Goal: Information Seeking & Learning: Learn about a topic

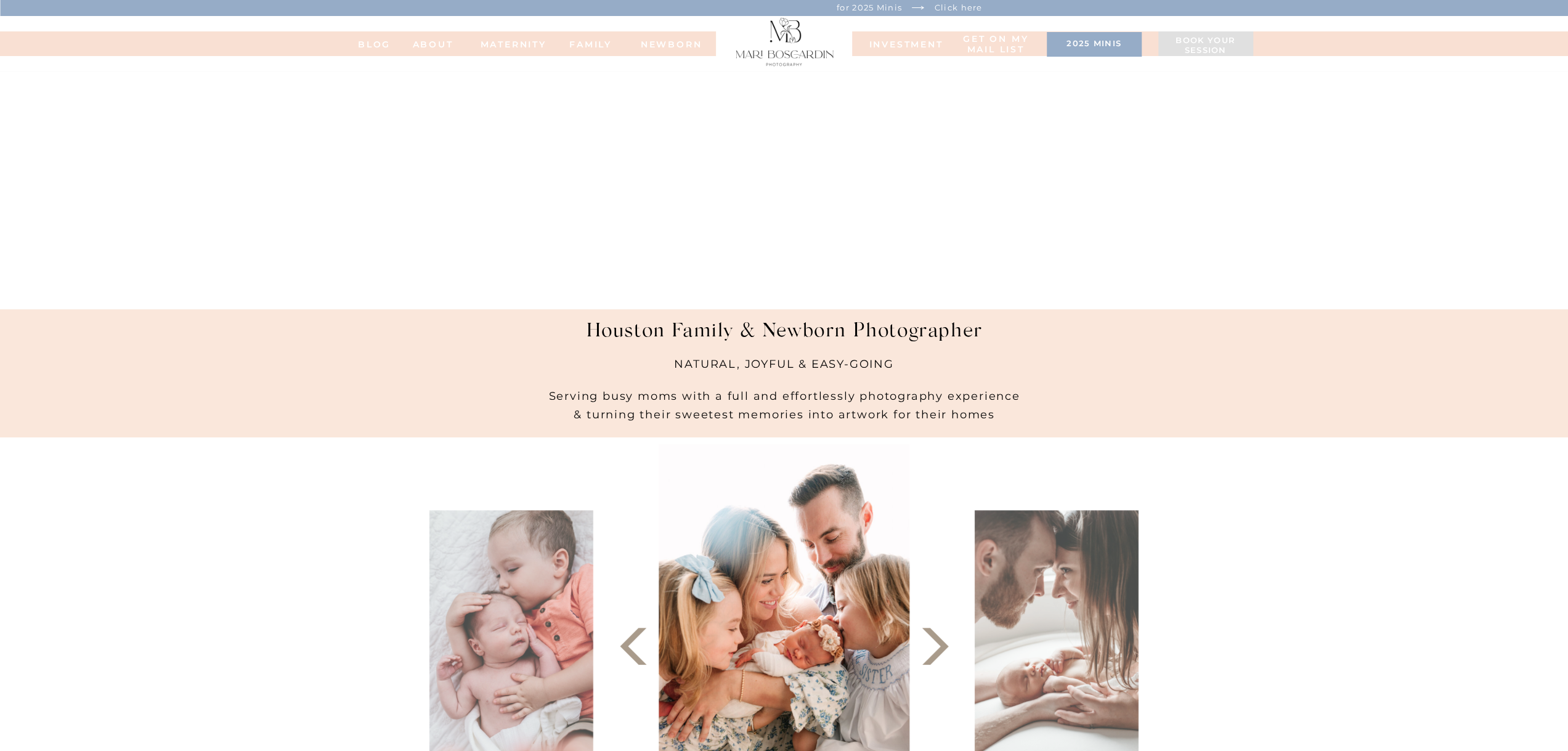
click at [924, 52] on div at bounding box center [782, 44] width 1792 height 25
click at [924, 47] on nav "INVESTMENT" at bounding box center [900, 43] width 62 height 9
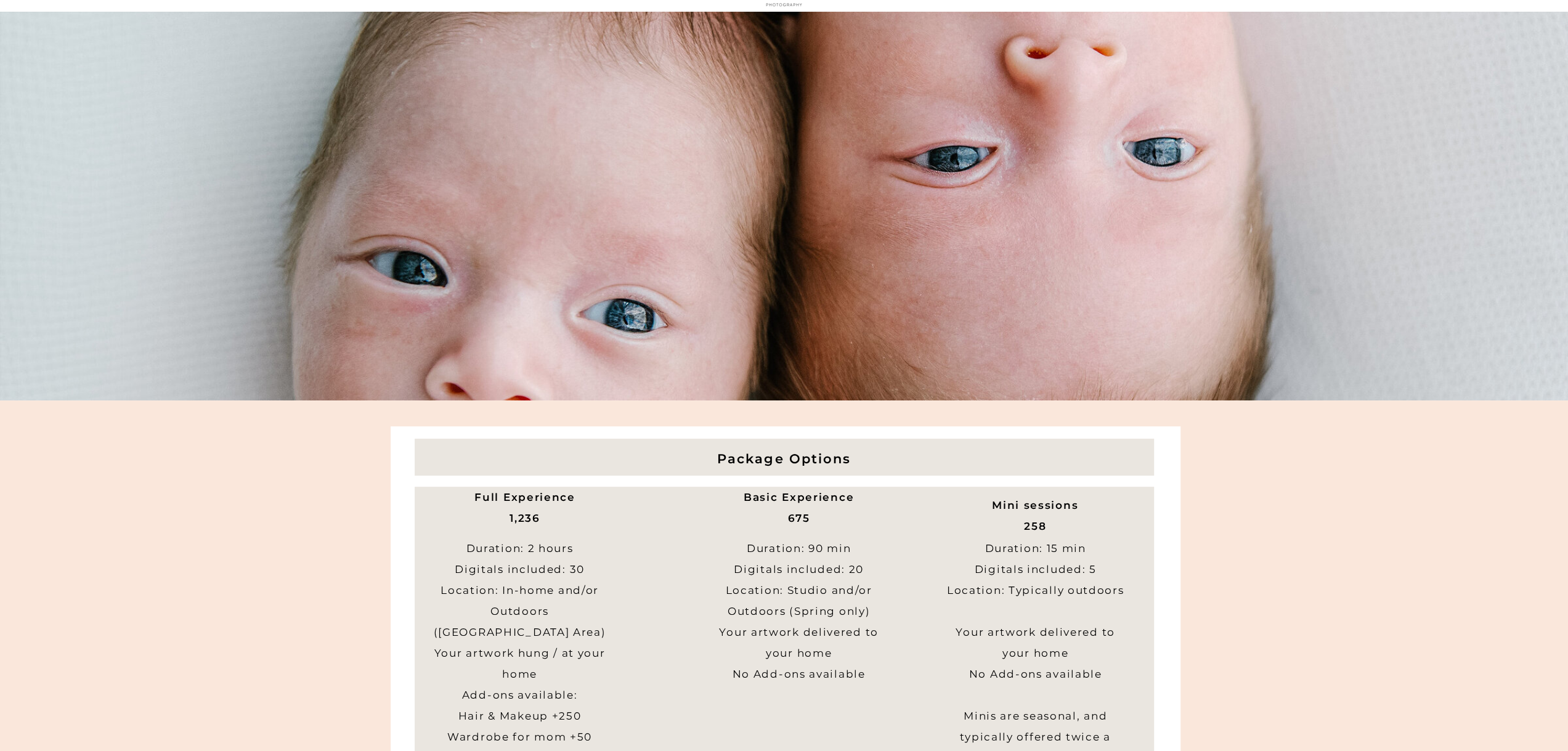
scroll to position [62, 0]
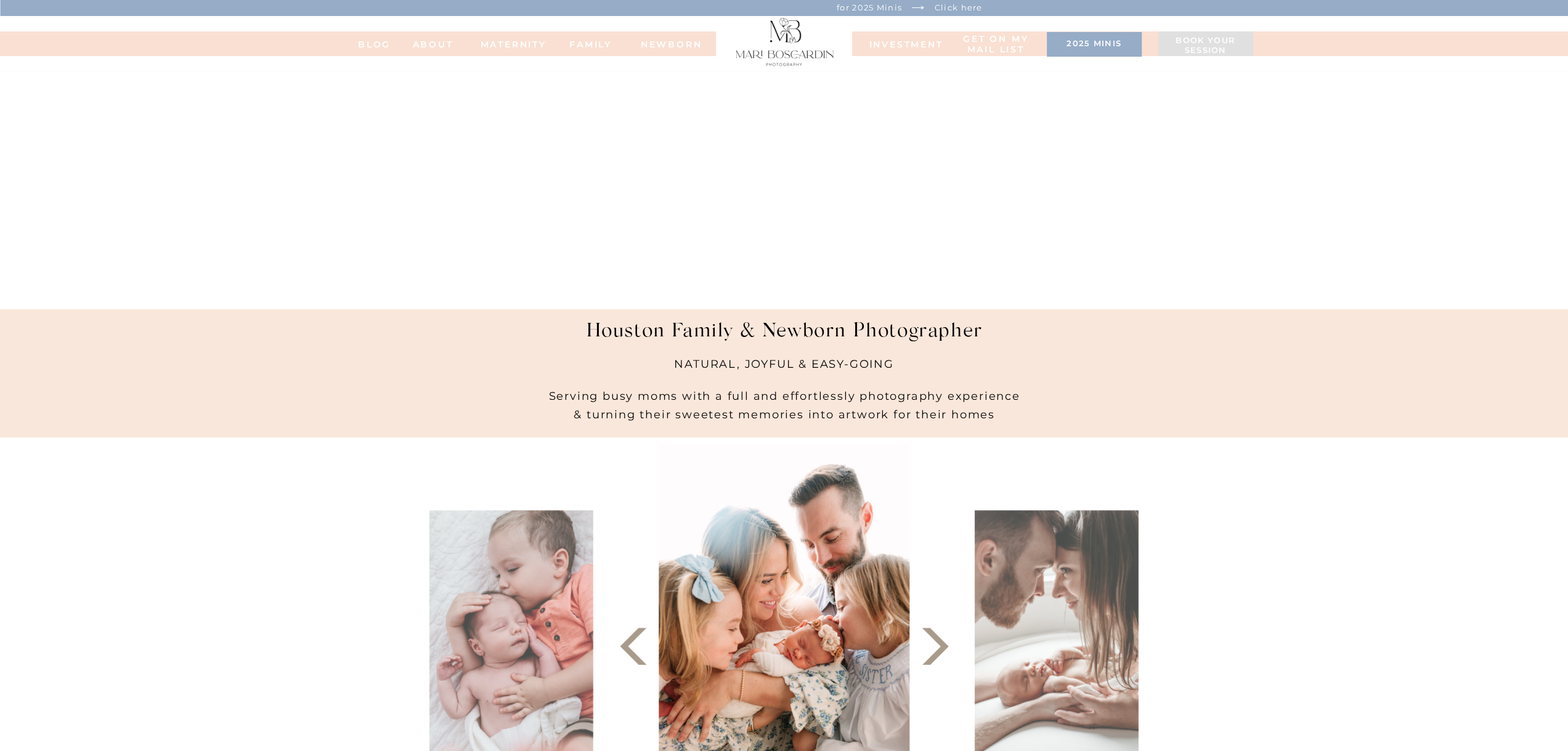
click at [1112, 47] on h3 "2025 minis" at bounding box center [1094, 45] width 83 height 12
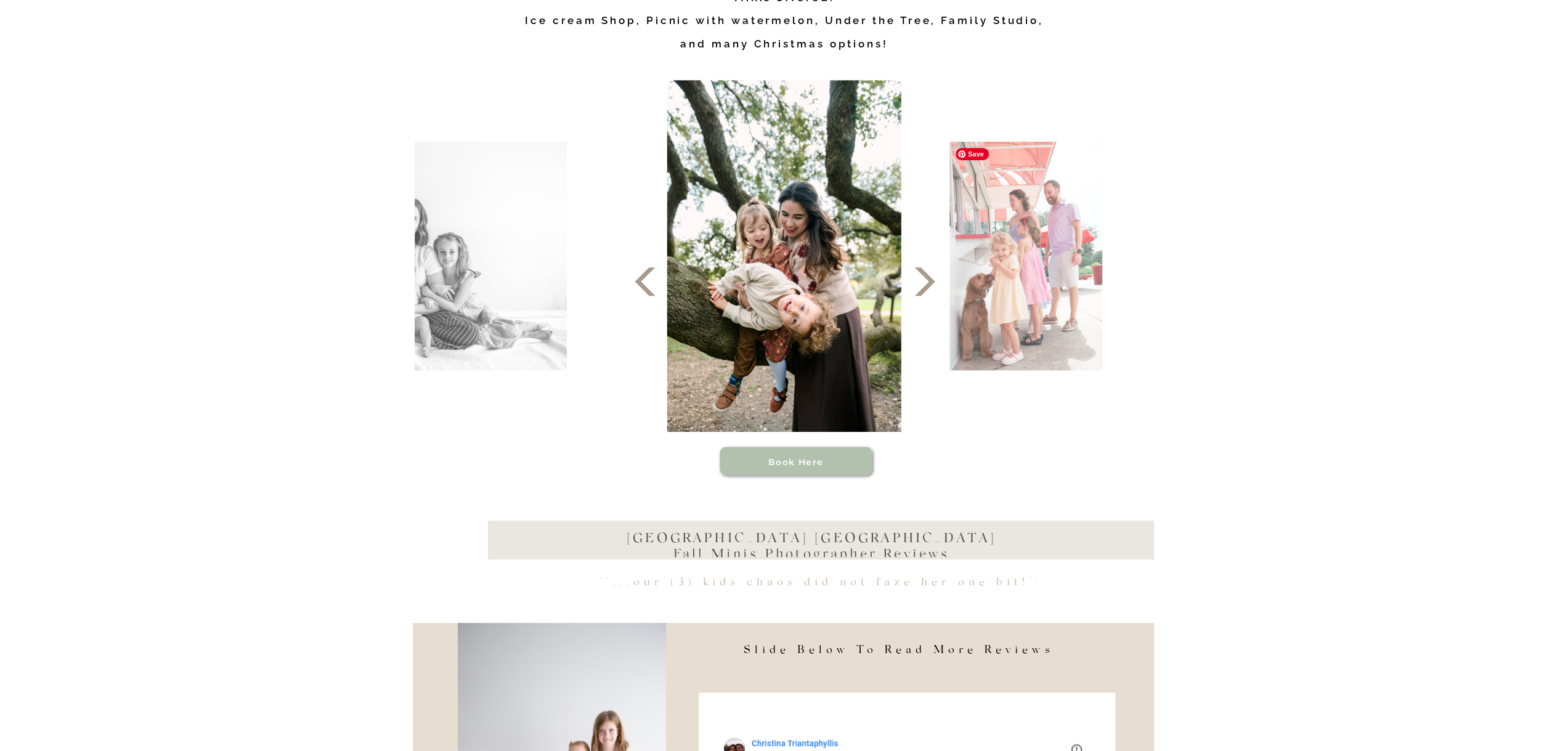
scroll to position [554, 0]
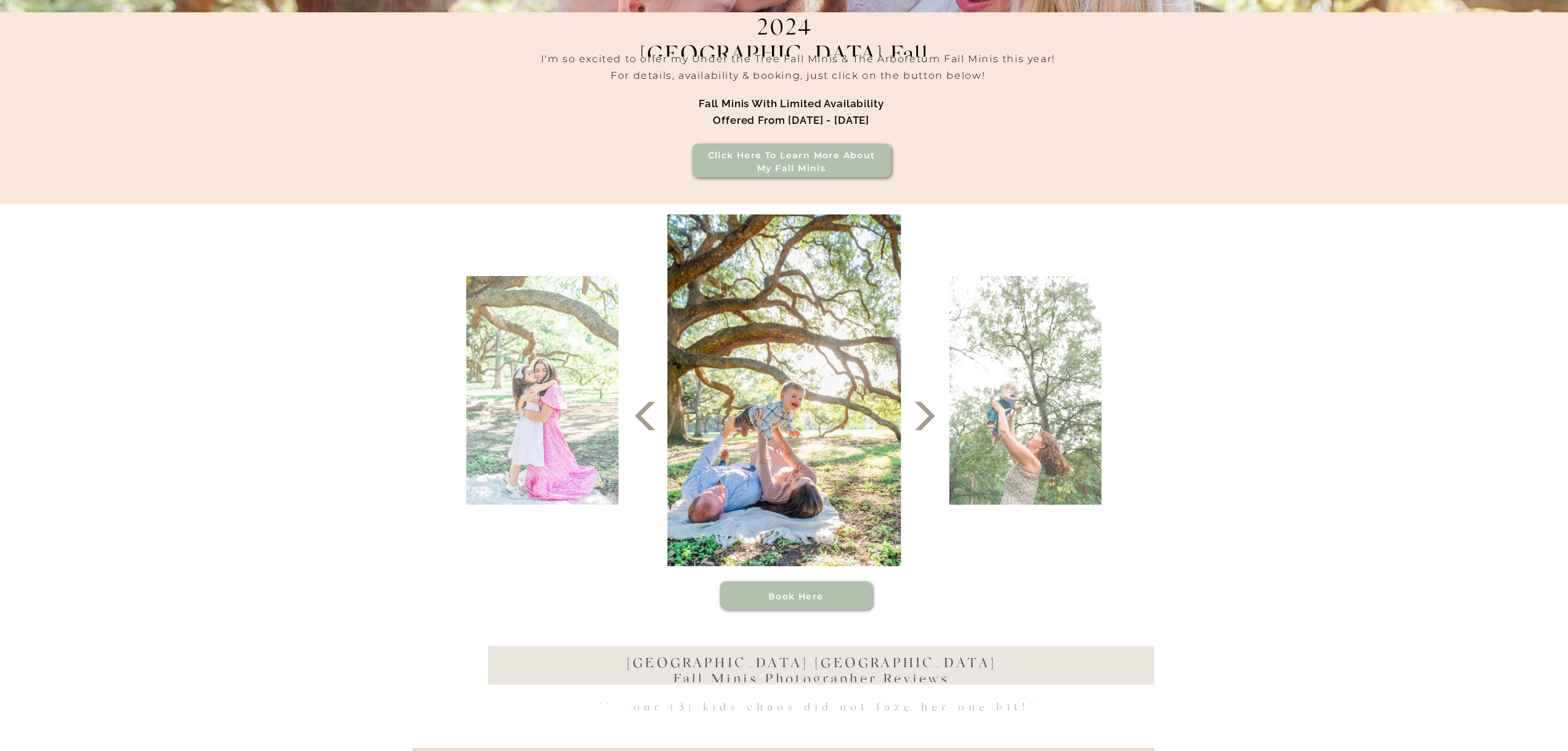
scroll to position [308, 0]
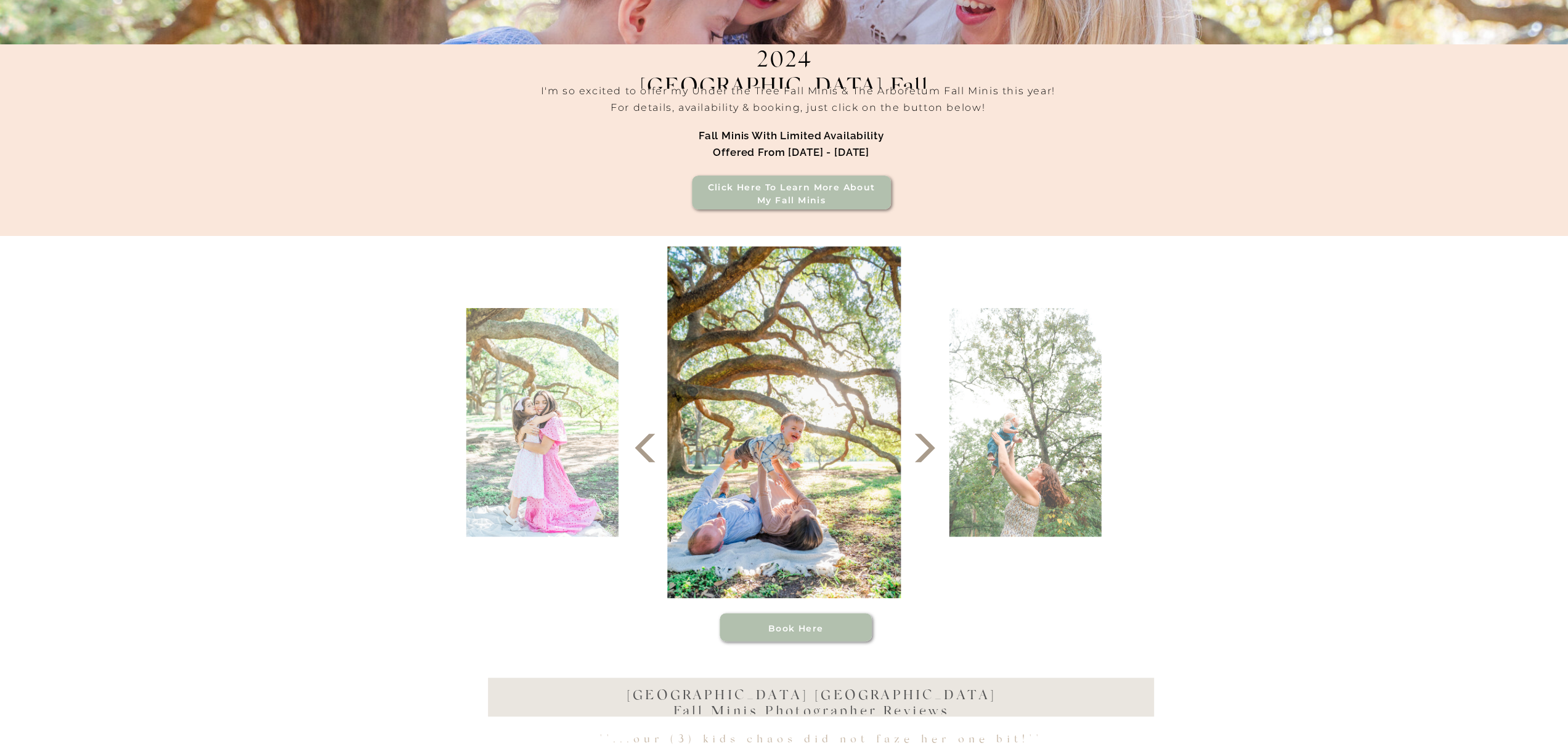
click at [927, 457] on icon at bounding box center [925, 448] width 37 height 37
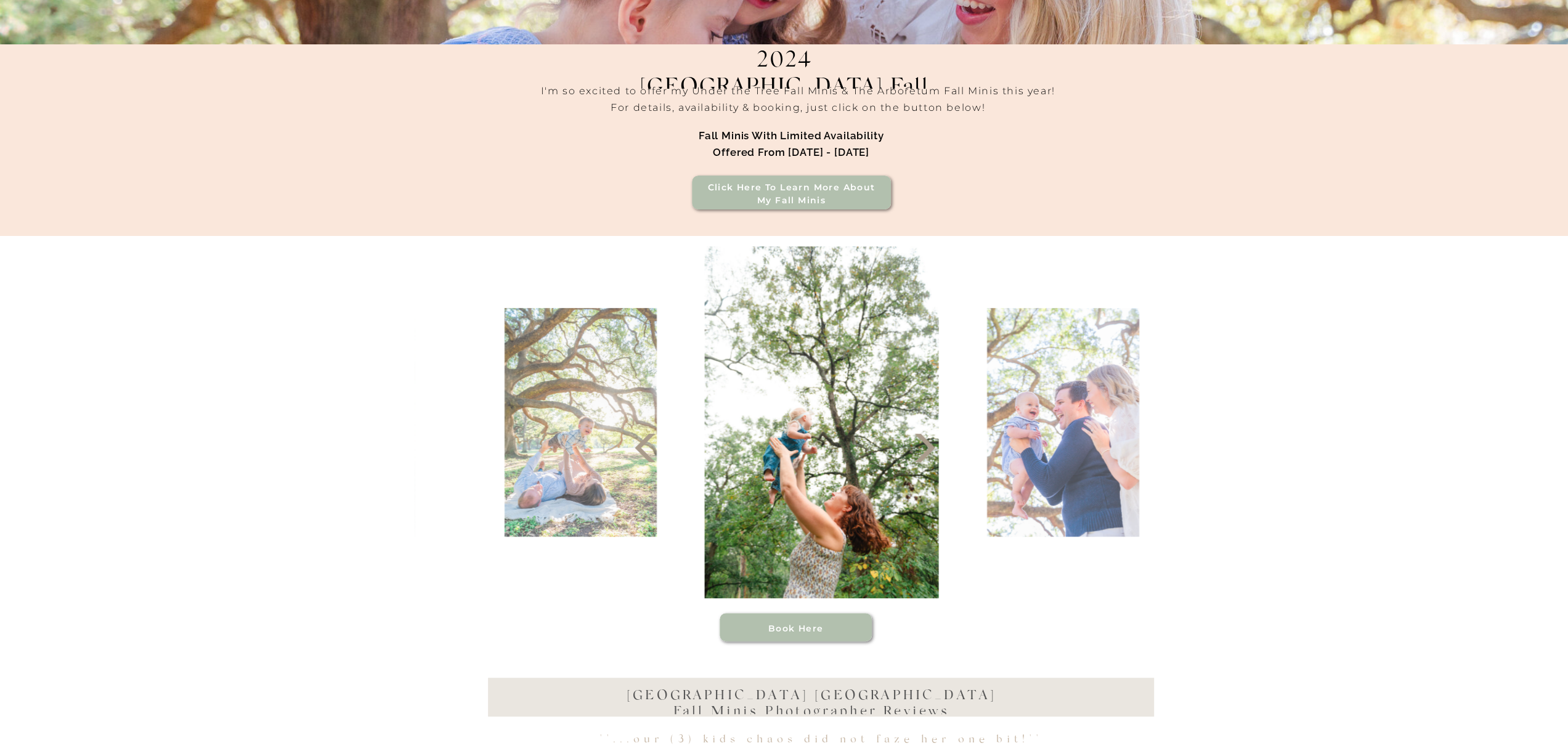
click at [927, 457] on icon at bounding box center [925, 448] width 37 height 37
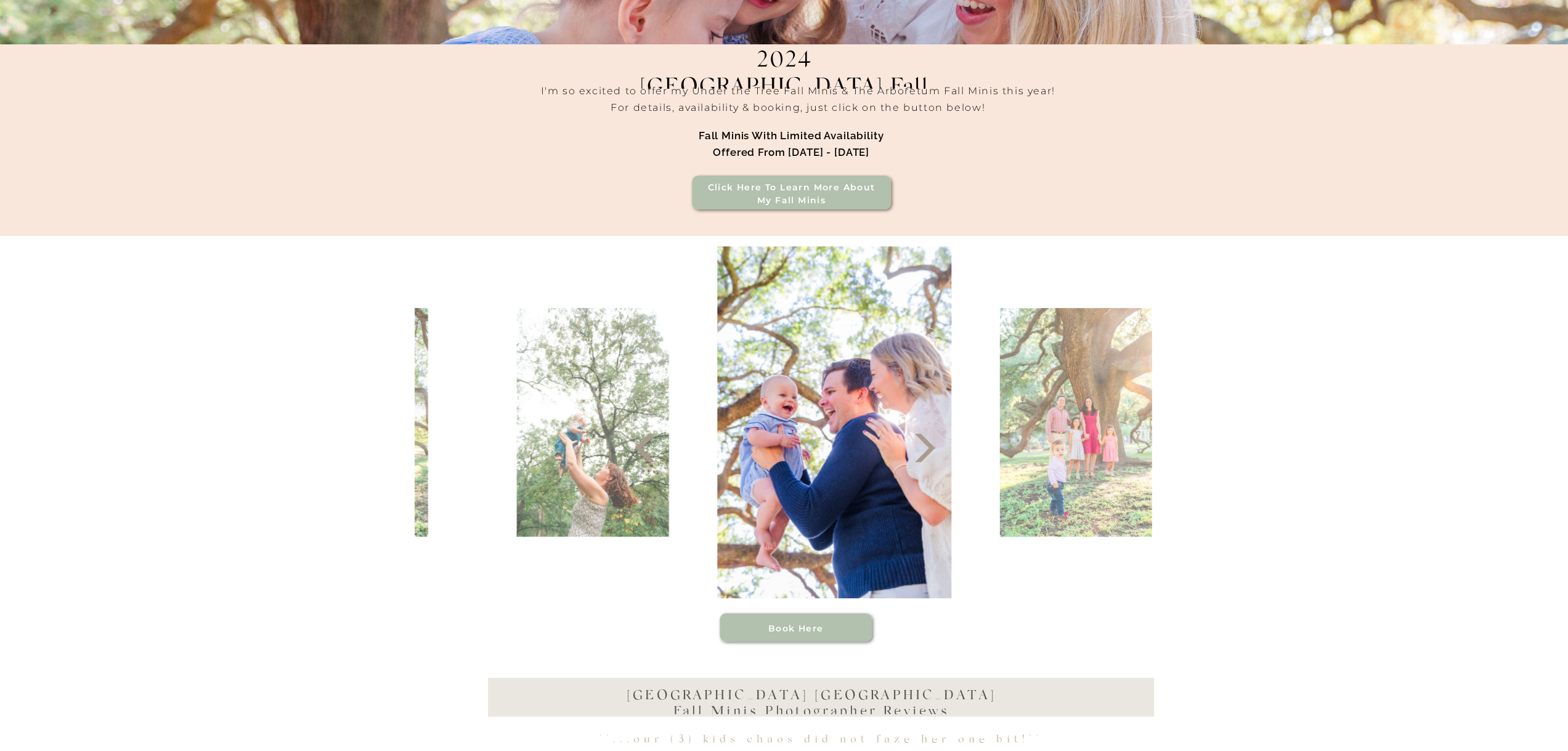
click at [927, 457] on icon at bounding box center [925, 448] width 37 height 37
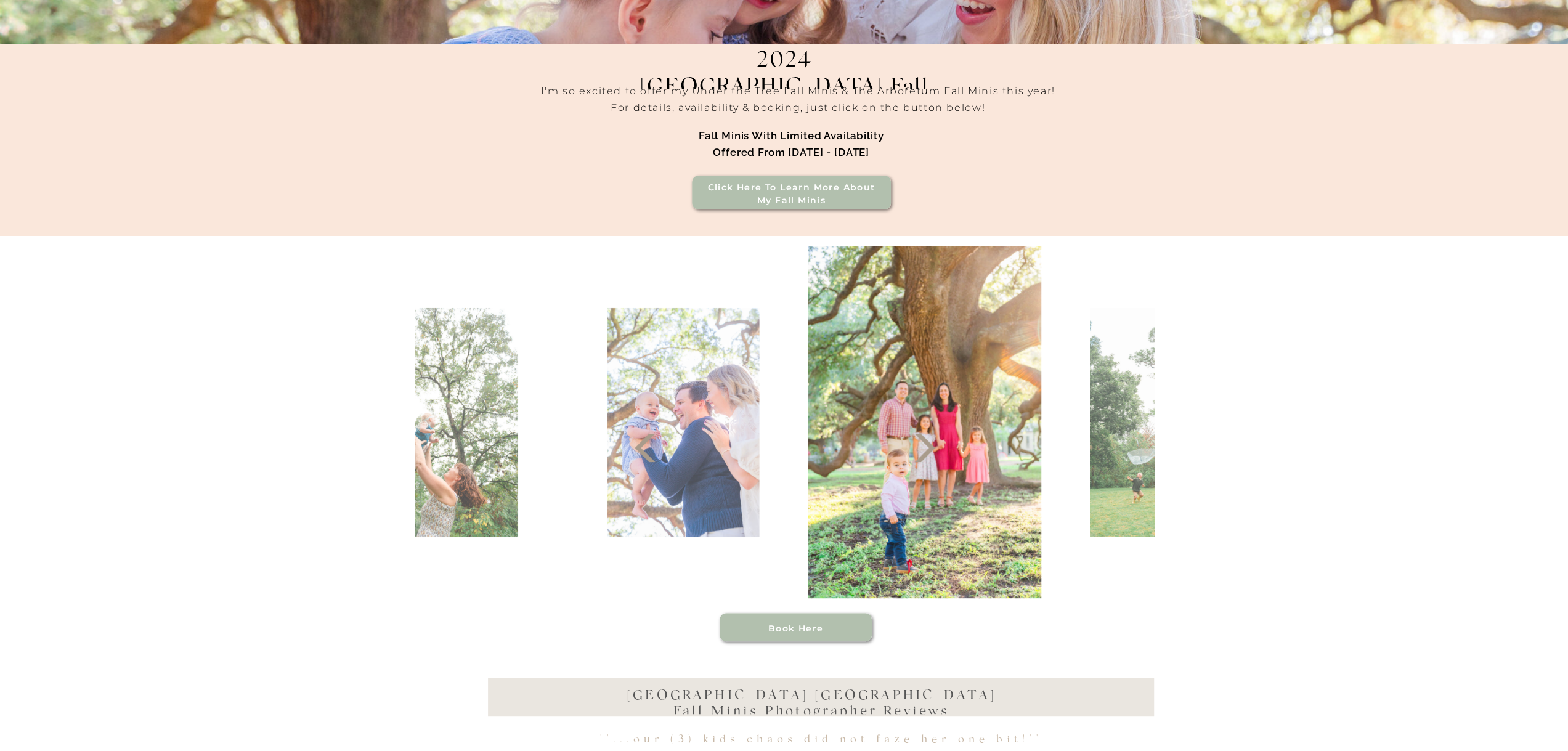
click at [927, 457] on icon at bounding box center [925, 448] width 37 height 37
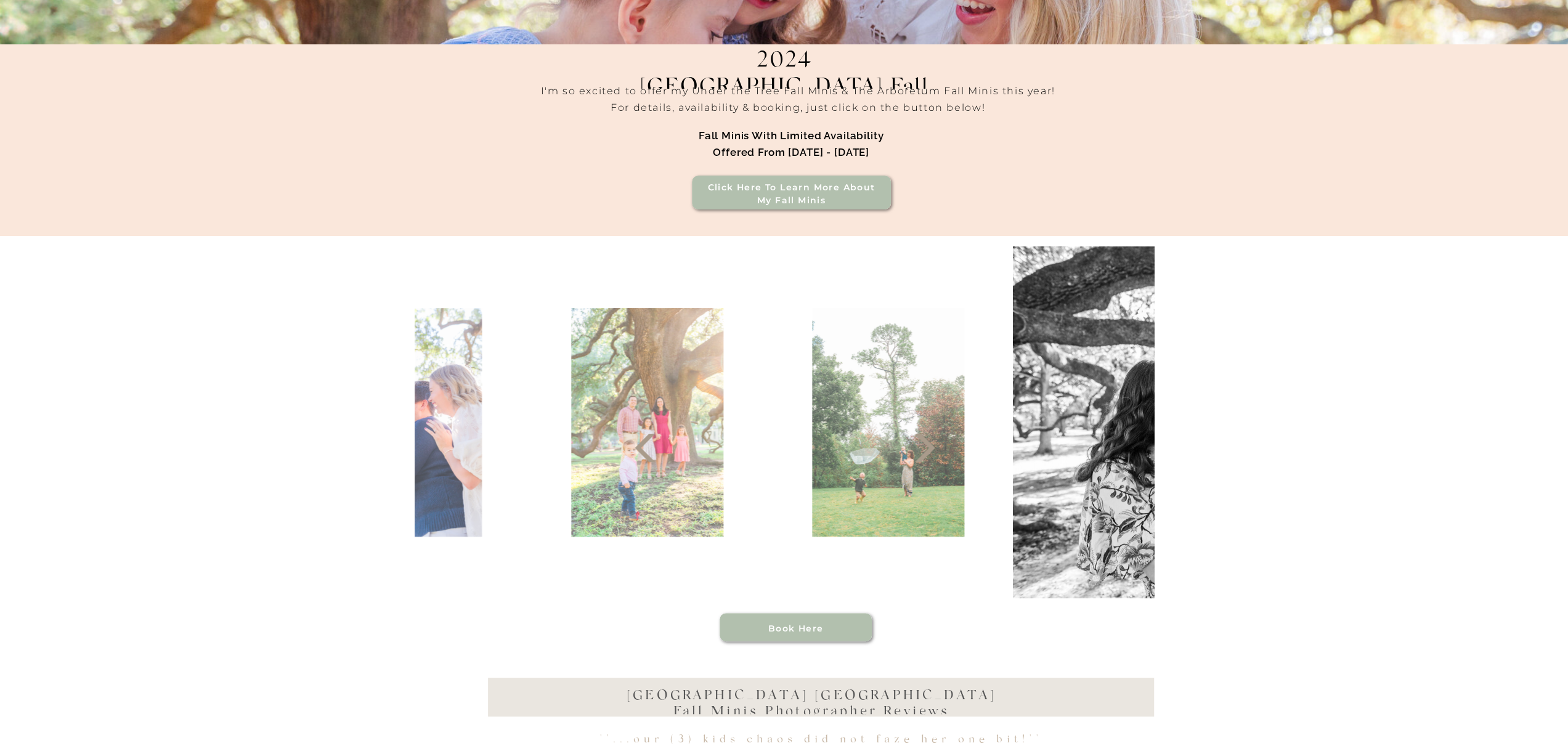
click at [927, 457] on icon at bounding box center [925, 448] width 37 height 37
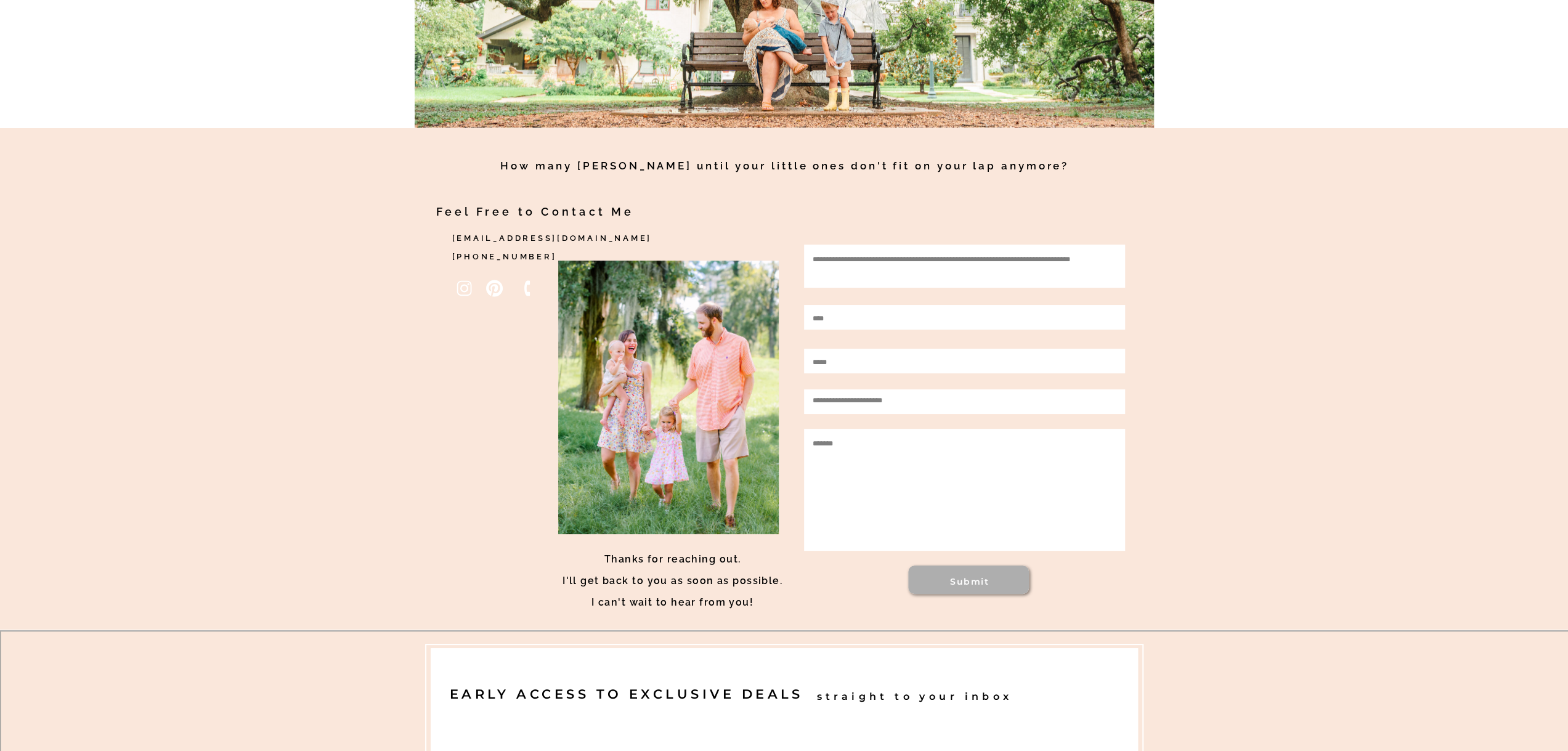
scroll to position [1849, 0]
